Goal: Information Seeking & Learning: Learn about a topic

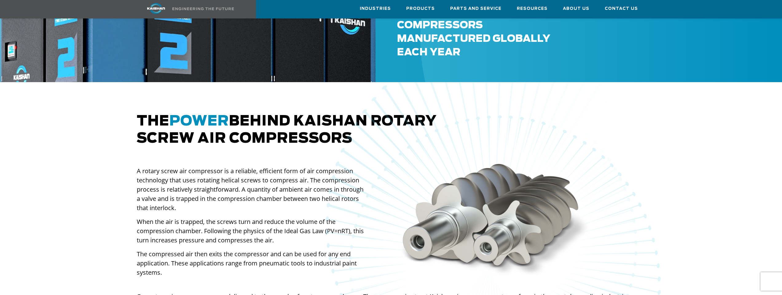
scroll to position [338, 0]
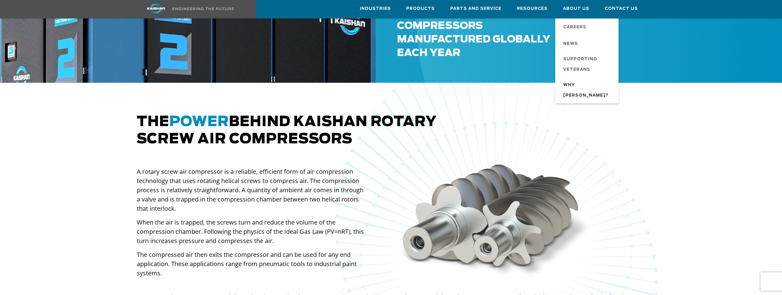
click at [581, 86] on span "Why [PERSON_NAME]?" at bounding box center [587, 90] width 49 height 21
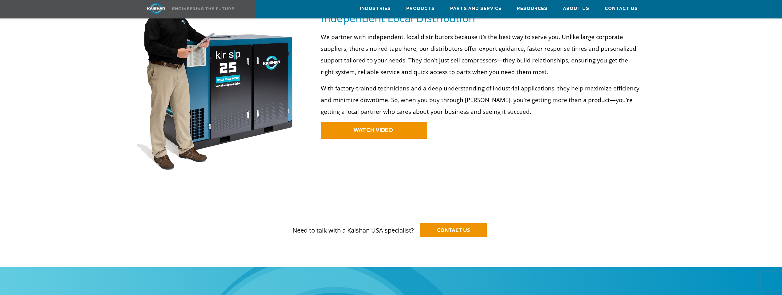
scroll to position [399, 0]
click at [366, 127] on span "WATCH VIDEO" at bounding box center [365, 129] width 40 height 5
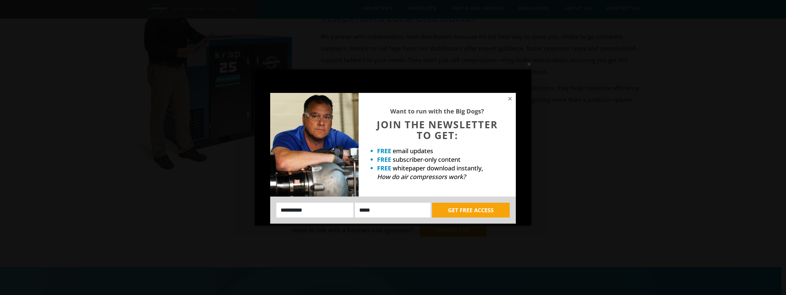
click at [341, 214] on input "Name:" at bounding box center [314, 209] width 77 height 15
click at [337, 211] on input "Name:" at bounding box center [314, 209] width 77 height 15
click at [336, 210] on input "Name:" at bounding box center [314, 209] width 77 height 15
click at [335, 208] on input "Name:" at bounding box center [314, 209] width 77 height 15
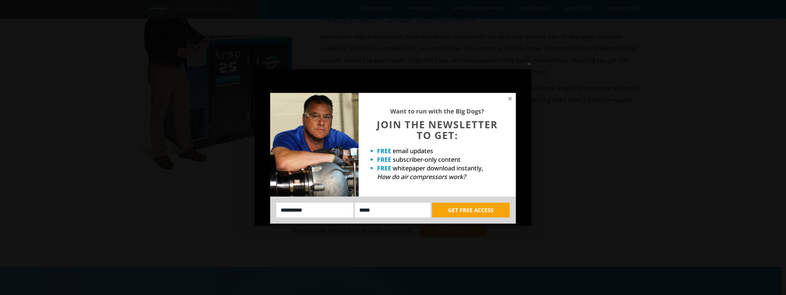
click at [308, 209] on input "Name:" at bounding box center [314, 209] width 77 height 15
click at [335, 208] on input "Name:" at bounding box center [314, 209] width 77 height 15
click at [512, 98] on icon at bounding box center [510, 99] width 6 height 6
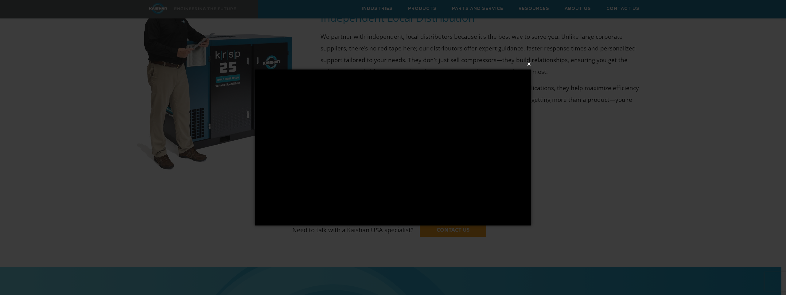
click at [529, 63] on button "×" at bounding box center [395, 64] width 276 height 14
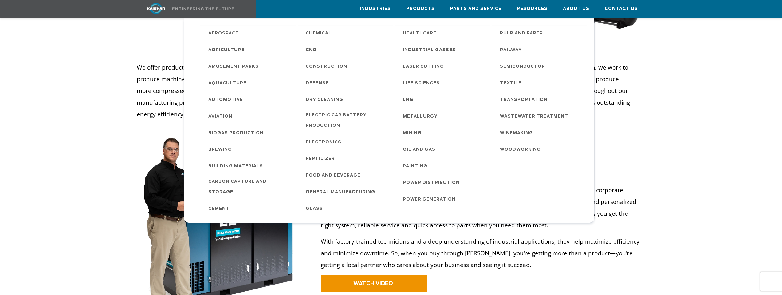
scroll to position [245, 0]
click at [384, 3] on link "Industries" at bounding box center [375, 8] width 31 height 17
click at [384, 4] on link "Industries" at bounding box center [375, 8] width 31 height 17
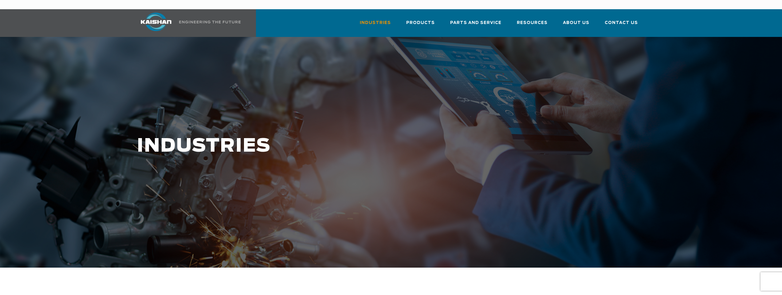
click at [625, 19] on span "Contact Us" at bounding box center [620, 22] width 33 height 7
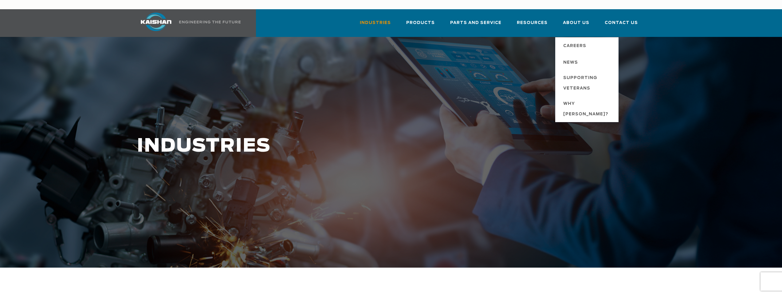
click at [587, 19] on span "About Us" at bounding box center [576, 22] width 26 height 7
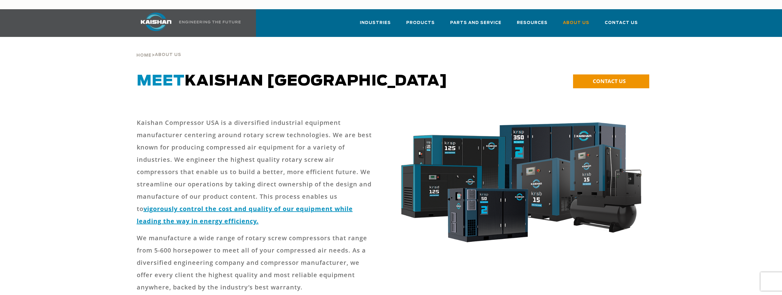
click at [616, 19] on span "Contact Us" at bounding box center [620, 22] width 33 height 7
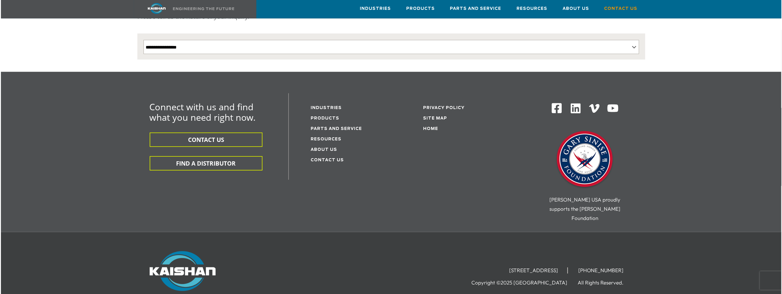
scroll to position [159, 0]
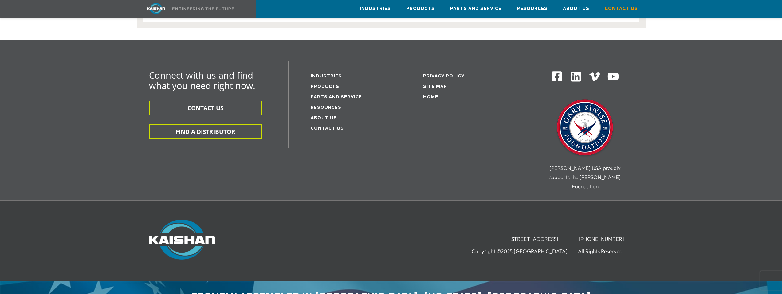
click at [334, 116] on link "About Us" at bounding box center [323, 118] width 26 height 4
